Goal: Task Accomplishment & Management: Complete application form

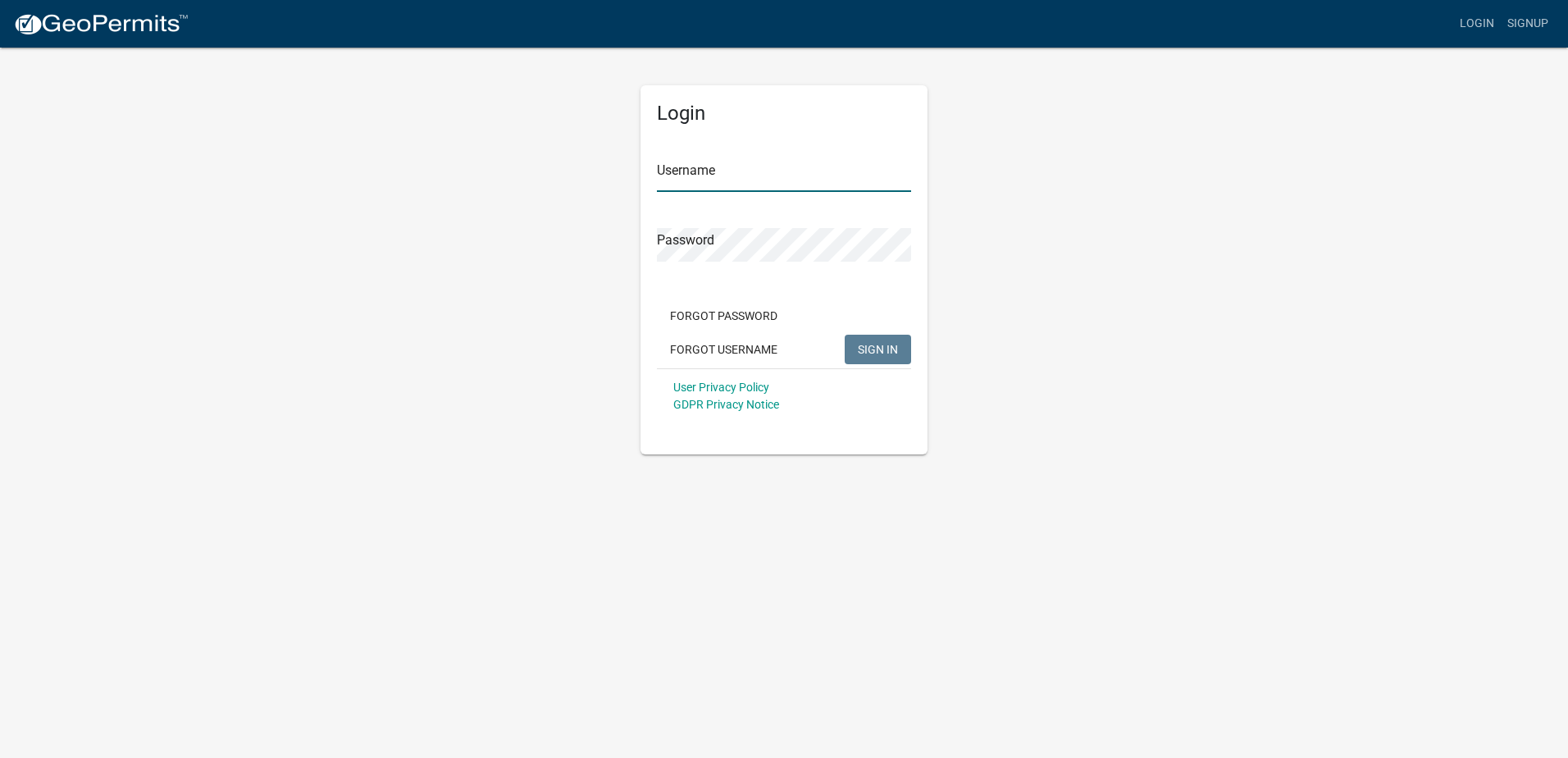
type input "[PERSON_NAME]"
click at [889, 358] on button "SIGN IN" at bounding box center [878, 349] width 67 height 30
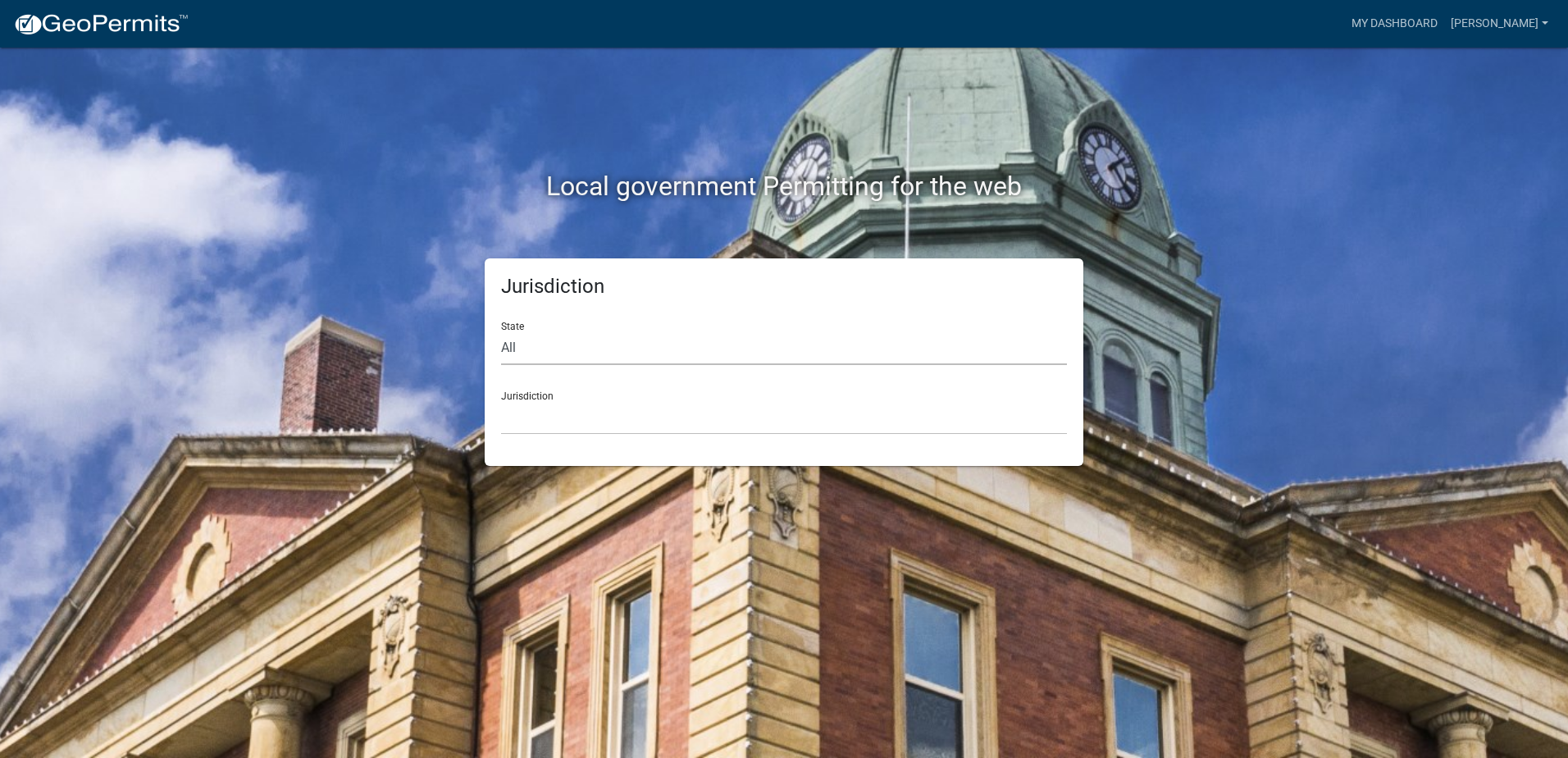
click at [553, 341] on select "All [US_STATE] [US_STATE] [US_STATE] [US_STATE] [US_STATE] [US_STATE] [US_STATE…" at bounding box center [784, 348] width 566 height 33
select select "[US_STATE]"
click at [501, 331] on select "All [US_STATE] [US_STATE] [US_STATE] [US_STATE] [US_STATE] [US_STATE] [US_STATE…" at bounding box center [784, 348] width 566 height 33
click at [550, 404] on select "[GEOGRAPHIC_DATA], [US_STATE] [GEOGRAPHIC_DATA], [US_STATE] [GEOGRAPHIC_DATA], …" at bounding box center [784, 417] width 566 height 33
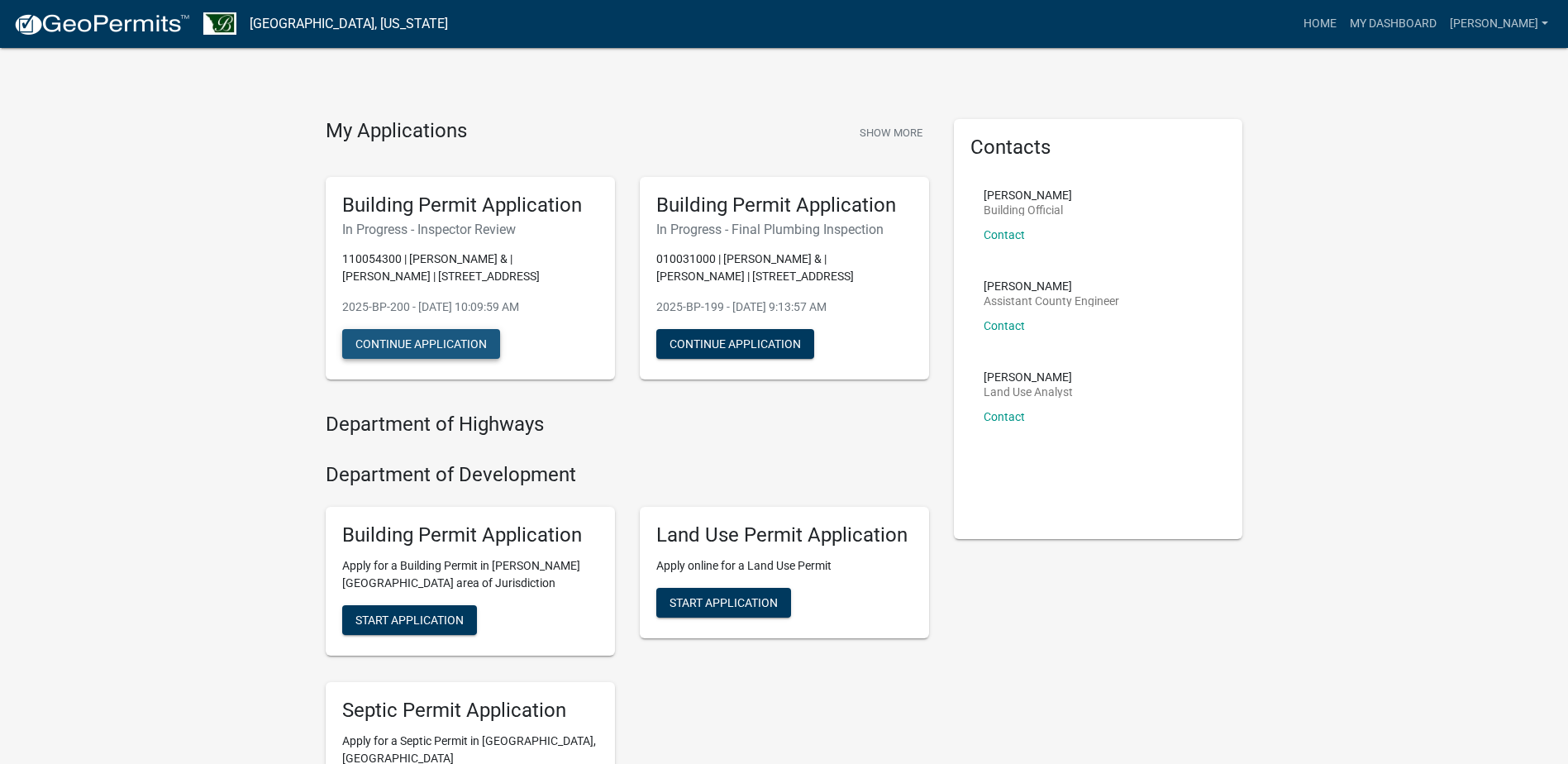
click at [444, 348] on button "Continue Application" at bounding box center [421, 344] width 158 height 30
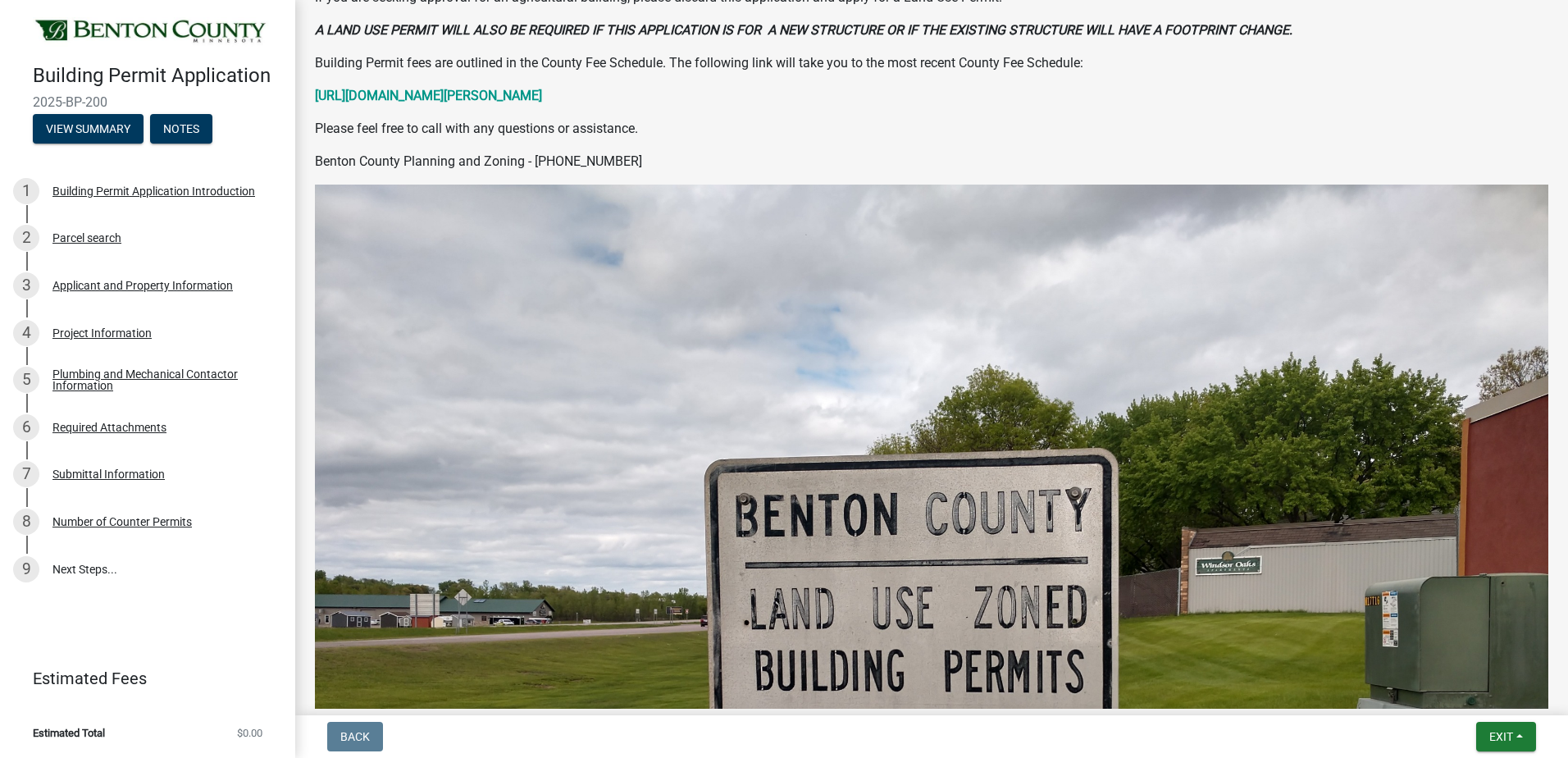
scroll to position [410, 0]
click at [80, 125] on button "View Summary" at bounding box center [88, 129] width 110 height 30
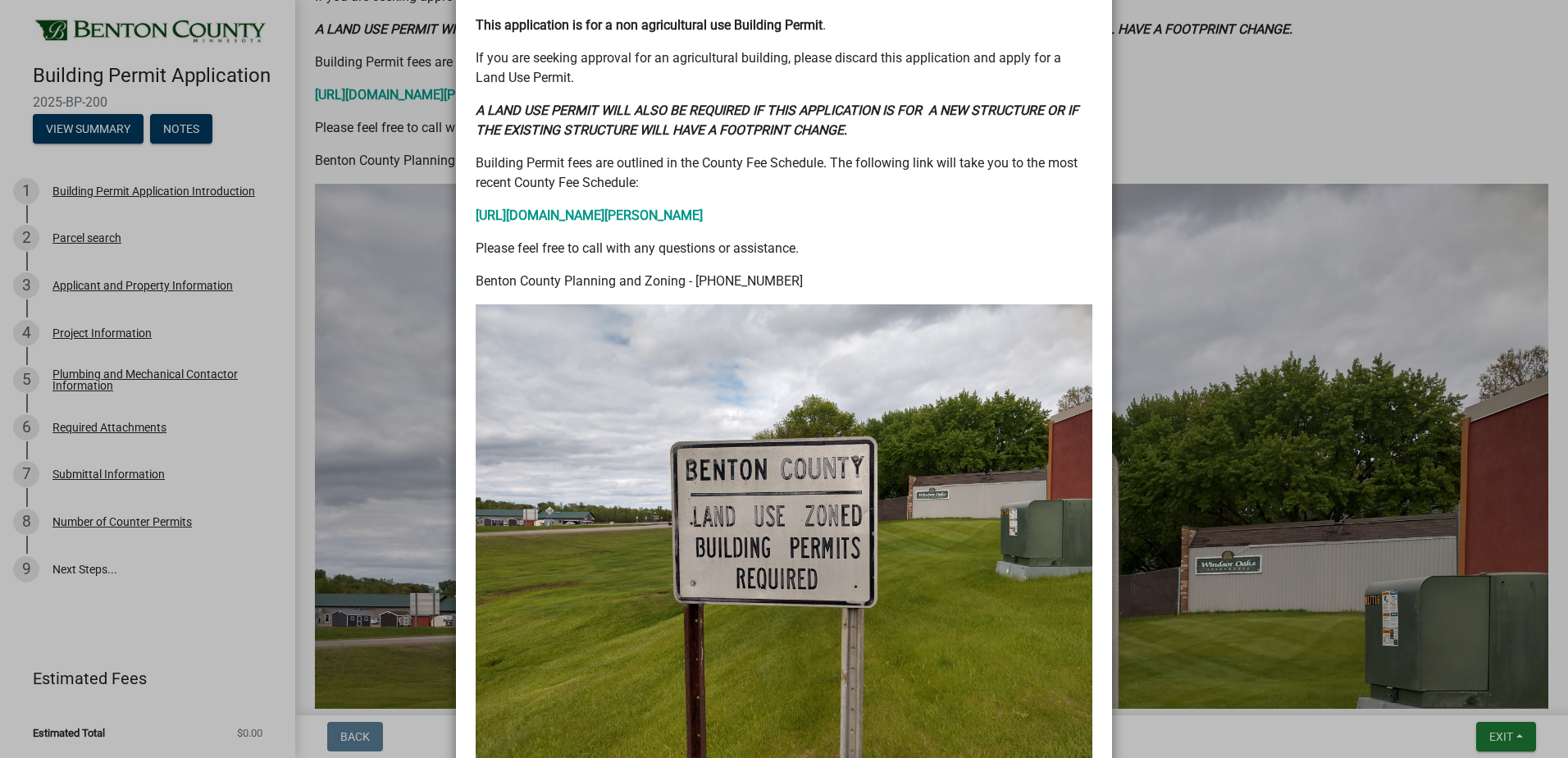
scroll to position [600, 0]
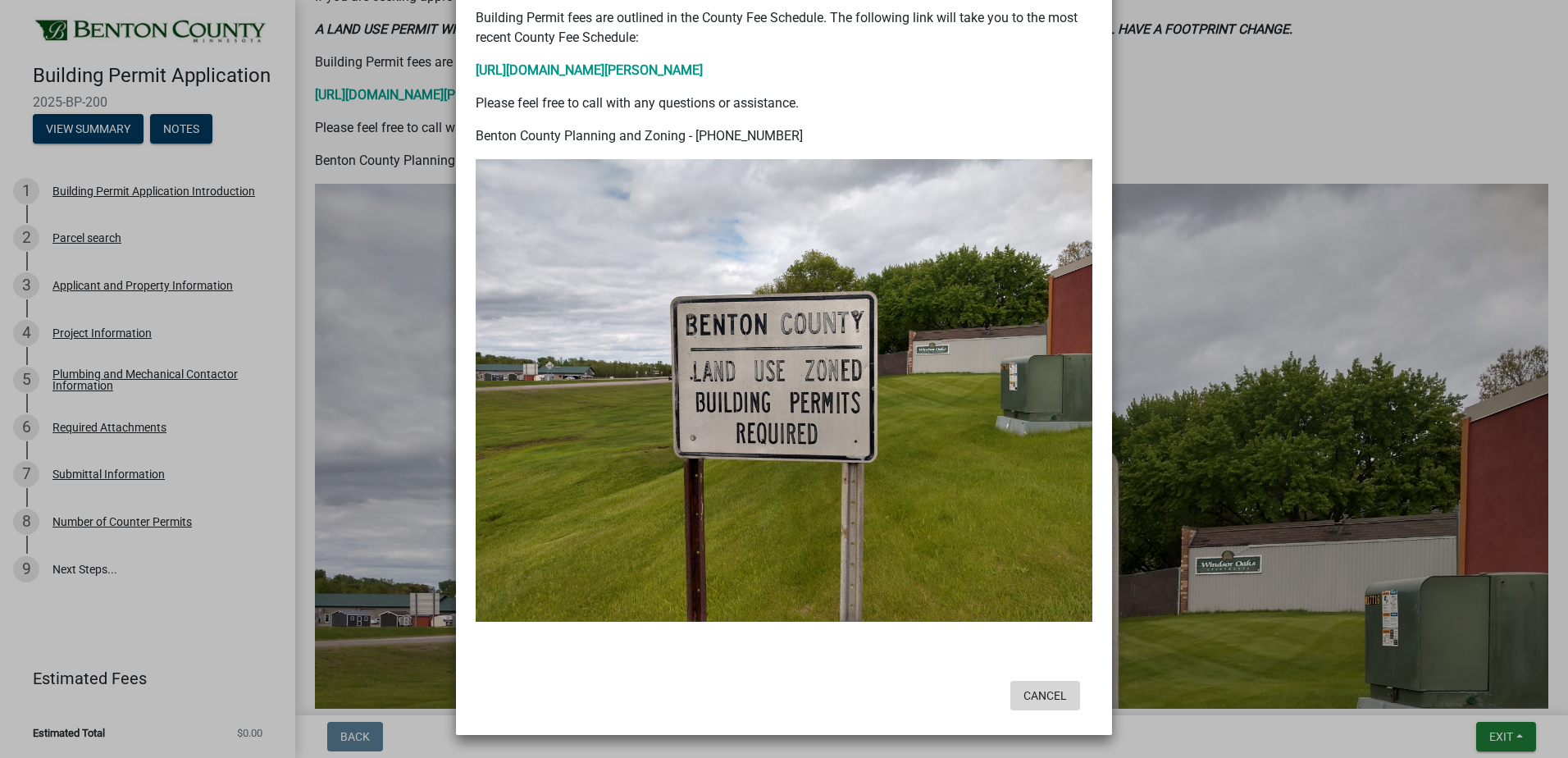
click at [1035, 697] on button "Cancel" at bounding box center [1044, 695] width 69 height 30
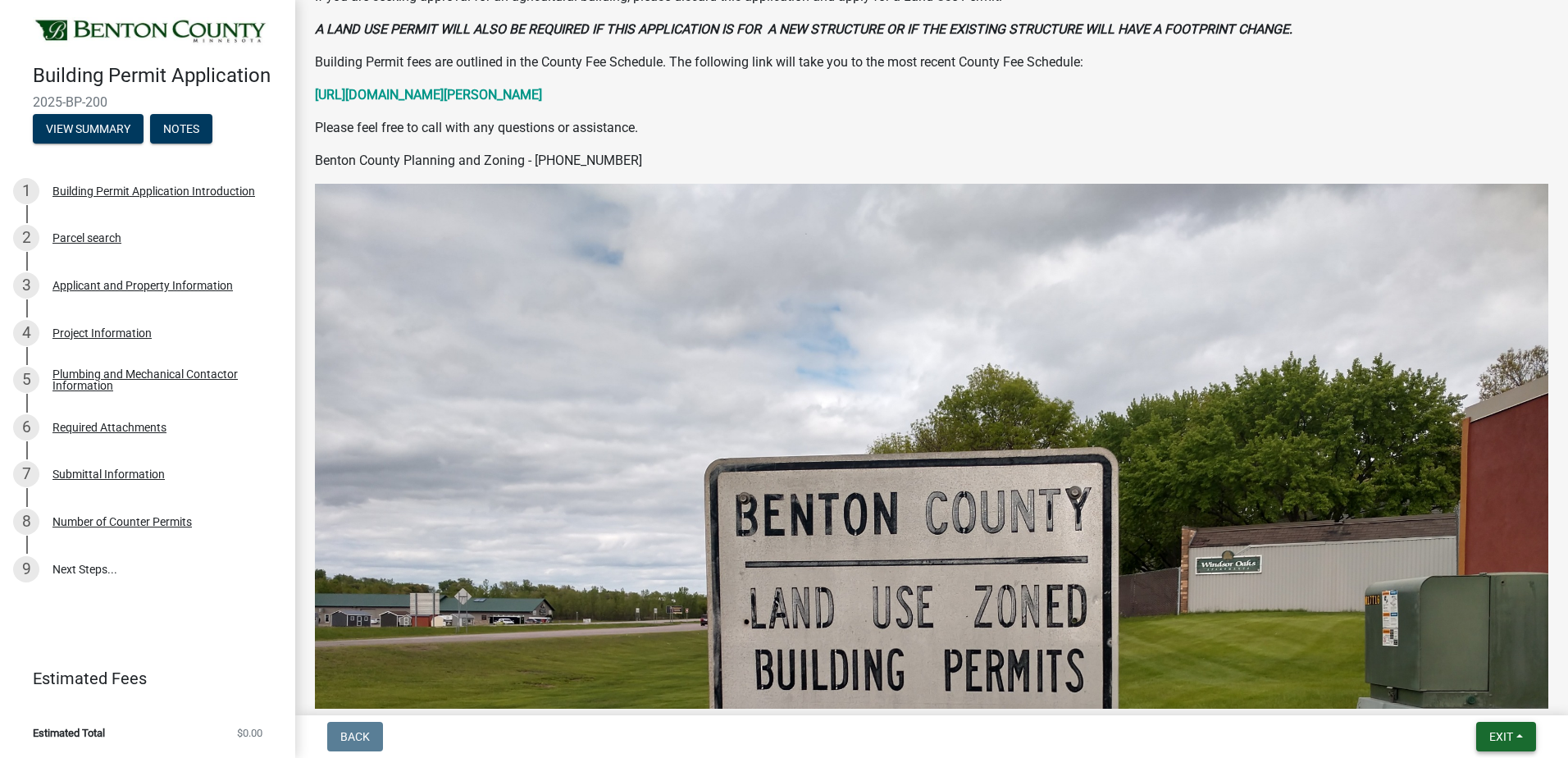
click at [1504, 730] on span "Exit" at bounding box center [1500, 737] width 24 height 13
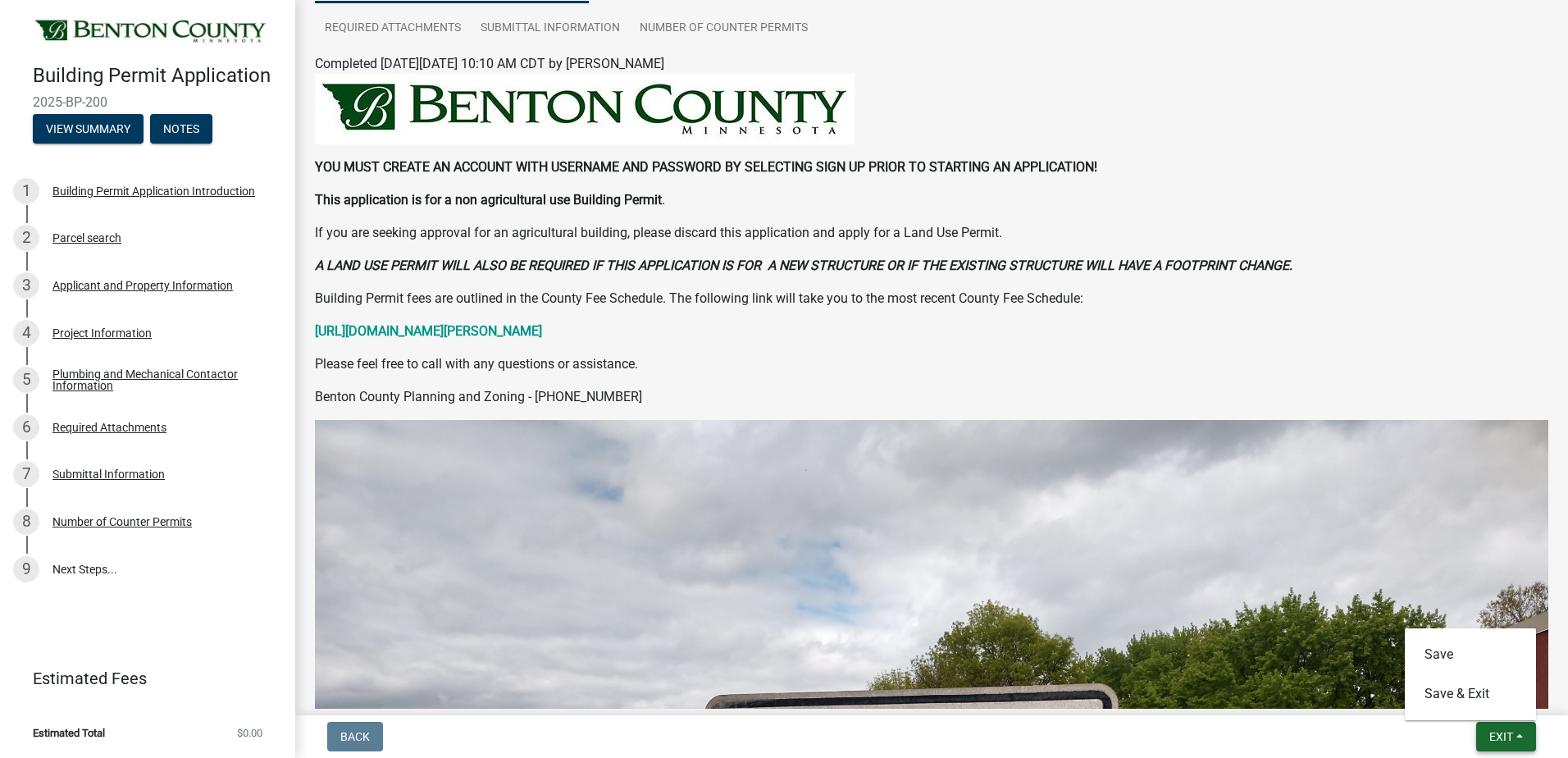
scroll to position [0, 0]
